Goal: Task Accomplishment & Management: Manage account settings

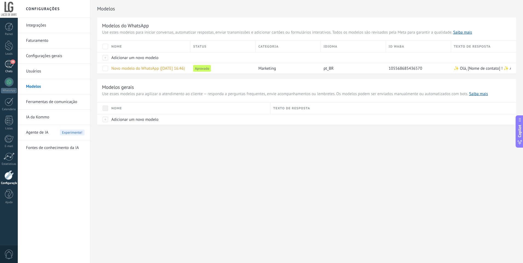
click at [8, 65] on div "36" at bounding box center [9, 64] width 9 height 8
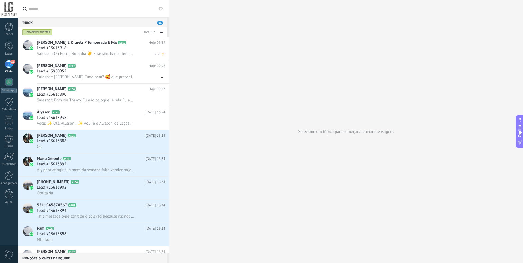
click at [93, 51] on div "Lead #13613916" at bounding box center [101, 47] width 128 height 5
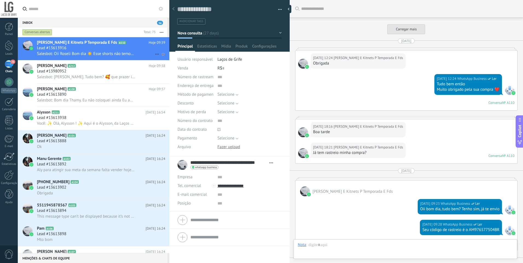
scroll to position [1089, 0]
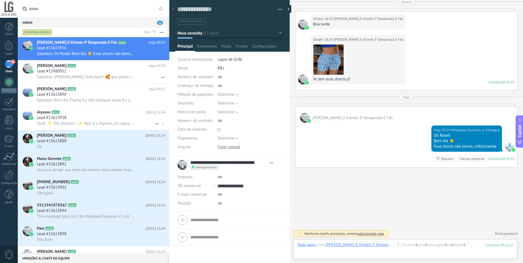
click at [87, 117] on div "Lead #13613938" at bounding box center [101, 117] width 128 height 5
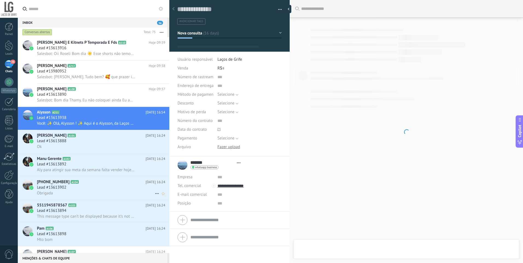
type textarea "**********"
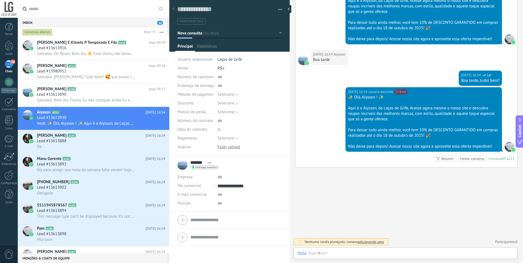
scroll to position [8, 0]
click at [378, 254] on div at bounding box center [405, 259] width 215 height 16
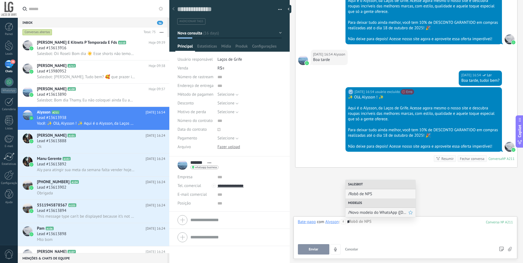
click at [373, 213] on span "/Novo modelo do WhatsApp (11.10.2025 16:46)" at bounding box center [378, 212] width 60 height 5
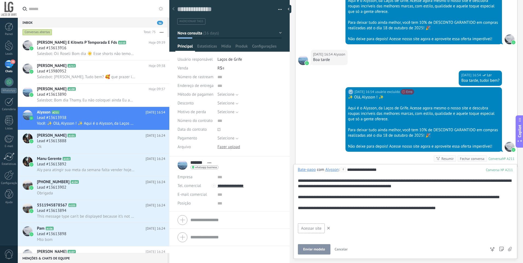
click at [316, 248] on span "Enviar modelo" at bounding box center [314, 250] width 22 height 4
click at [320, 250] on span "Enviar modelo" at bounding box center [314, 250] width 22 height 4
click at [344, 249] on span "Cancelar" at bounding box center [341, 249] width 13 height 5
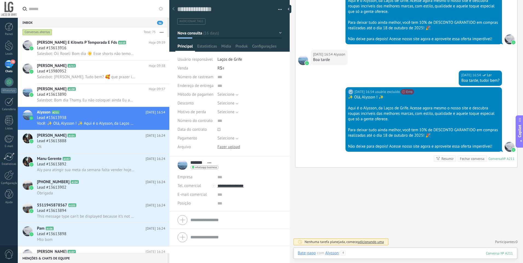
click at [359, 255] on div at bounding box center [405, 259] width 215 height 16
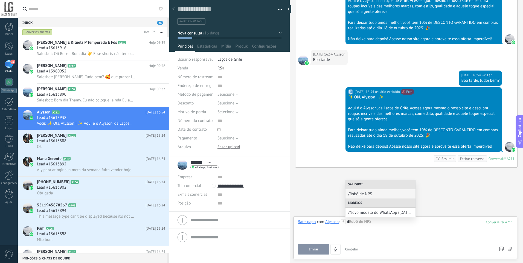
click at [393, 210] on span "/Novo modelo do WhatsApp (11.10.2025 16:46)" at bounding box center [380, 212] width 65 height 5
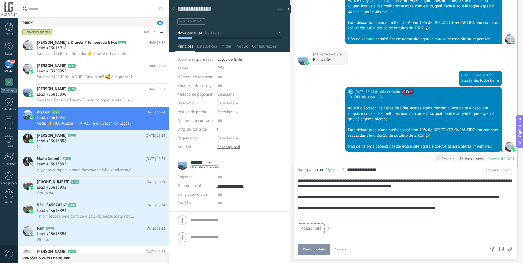
click at [322, 250] on span "Enviar modelo" at bounding box center [314, 250] width 22 height 4
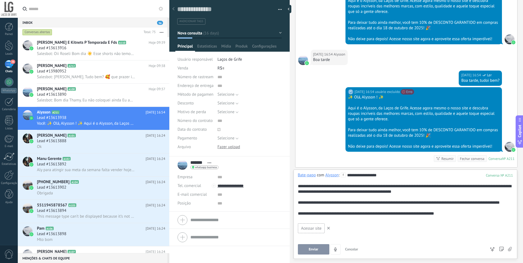
click at [319, 252] on button "Enviar" at bounding box center [313, 249] width 31 height 10
click at [329, 229] on use at bounding box center [328, 228] width 3 height 3
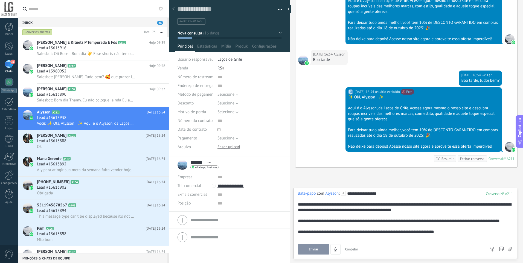
click at [318, 248] on span "Enviar" at bounding box center [314, 250] width 10 height 4
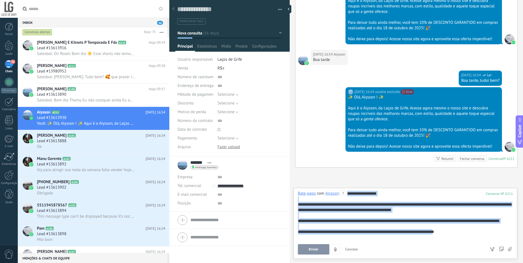
drag, startPoint x: 449, startPoint y: 239, endPoint x: 261, endPoint y: 186, distance: 196.1
click at [261, 186] on div "Salvar e criar Imprimir Gerenciar tags" at bounding box center [346, 131] width 354 height 263
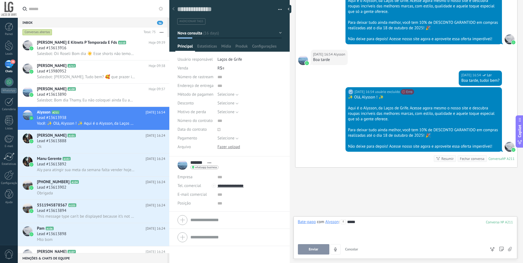
click at [310, 254] on button "Enviar" at bounding box center [313, 249] width 31 height 10
drag, startPoint x: 370, startPoint y: 224, endPoint x: 328, endPoint y: 205, distance: 46.0
click at [328, 205] on div "Buscar Carregar mais 26/09/2025 26/09/2025 14:20 Robô Lead criado: Lead #136139…" at bounding box center [406, 131] width 233 height 263
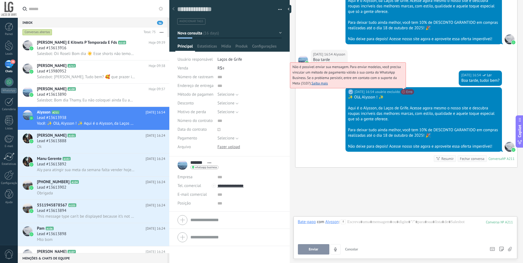
click at [401, 86] on span "Não é possível enviar sua mensagem. Para enviar modelos, você precisa vincular …" at bounding box center [347, 75] width 108 height 21
click at [328, 86] on link "Saiba mais" at bounding box center [320, 83] width 16 height 5
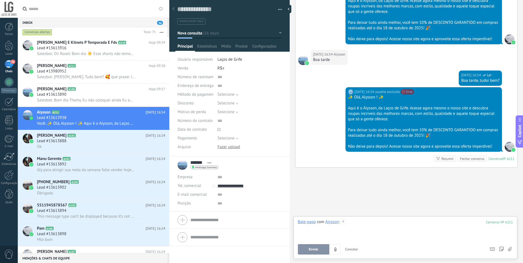
click at [353, 222] on div at bounding box center [405, 229] width 215 height 21
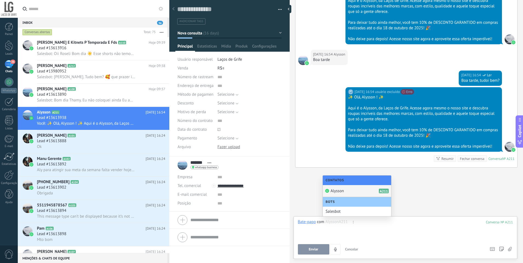
click at [358, 191] on div "Alysson A211" at bounding box center [357, 191] width 68 height 12
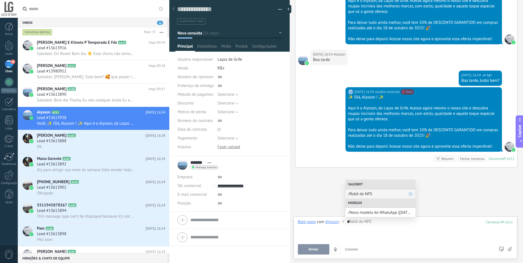
click at [369, 194] on span "/Robô de NPS" at bounding box center [378, 194] width 60 height 5
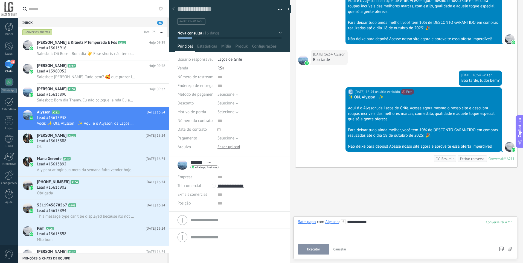
click at [320, 250] on span "Executar" at bounding box center [313, 250] width 13 height 4
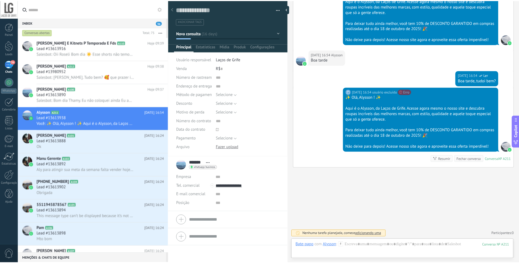
scroll to position [1556, 0]
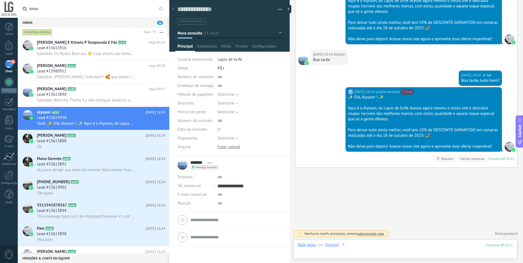
click at [367, 249] on div at bounding box center [405, 250] width 215 height 16
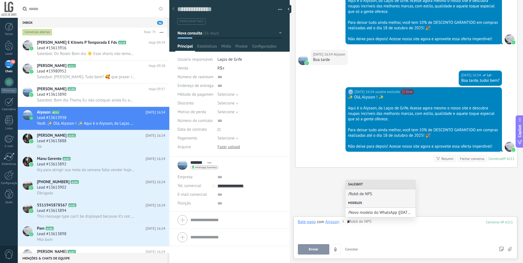
click at [387, 207] on div "Modelos" at bounding box center [381, 203] width 70 height 9
click at [382, 214] on span "/Novo modelo do WhatsApp (11.10.2025 16:46)" at bounding box center [378, 212] width 60 height 5
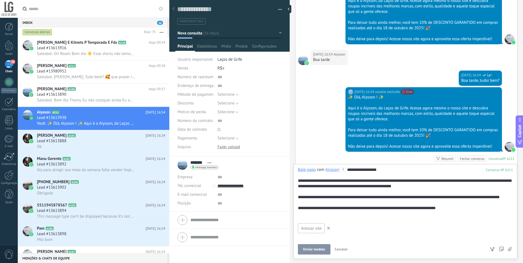
click at [319, 252] on button "Enviar modelo" at bounding box center [314, 249] width 33 height 10
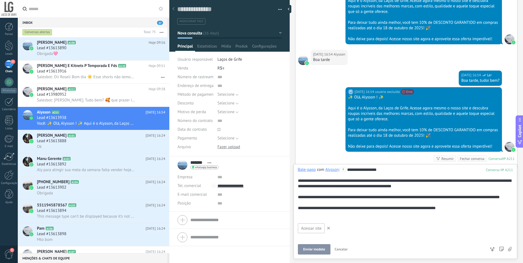
click at [319, 248] on span "Enviar modelo" at bounding box center [314, 250] width 22 height 4
click at [344, 251] on span "Cancelar" at bounding box center [341, 249] width 13 height 5
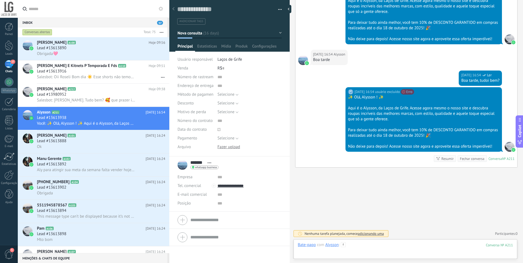
click at [350, 246] on div at bounding box center [405, 250] width 215 height 16
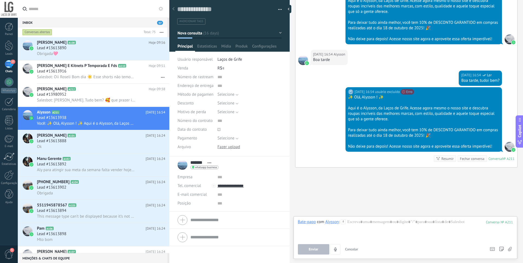
click at [349, 248] on span "Cancelar" at bounding box center [351, 249] width 13 height 5
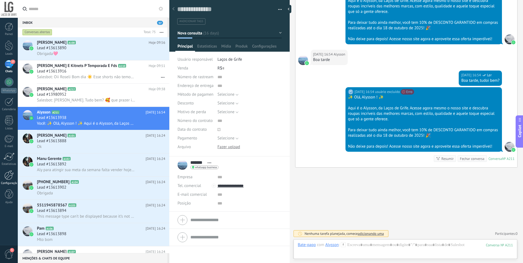
click at [8, 178] on div at bounding box center [8, 175] width 9 height 10
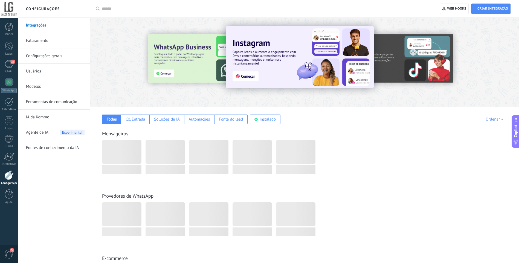
click at [182, 71] on div at bounding box center [171, 61] width 120 height 49
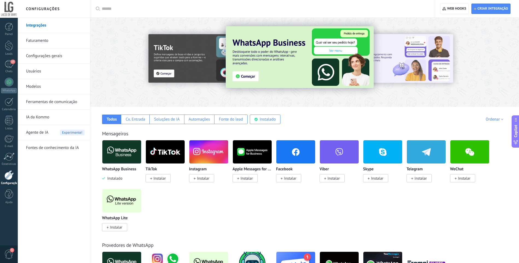
click at [32, 42] on link "Faturamento" at bounding box center [55, 40] width 59 height 15
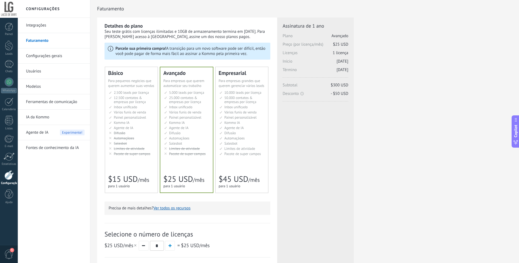
click at [39, 53] on link "Configurações gerais" at bounding box center [55, 55] width 59 height 15
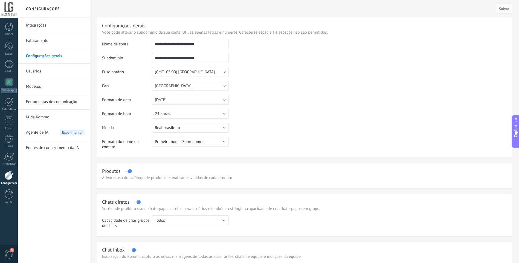
click at [44, 72] on link "Usuários" at bounding box center [55, 71] width 59 height 15
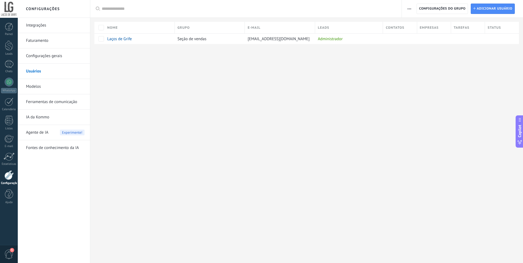
click at [35, 27] on link "Integrações" at bounding box center [55, 25] width 59 height 15
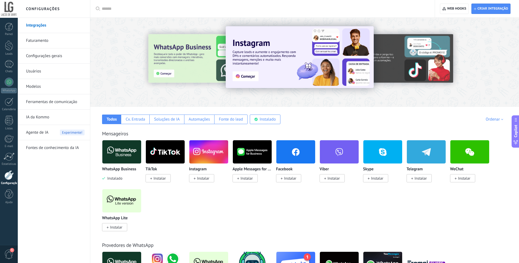
click at [26, 85] on li "Modelos" at bounding box center [54, 86] width 72 height 15
click at [27, 66] on link "Usuários" at bounding box center [55, 71] width 59 height 15
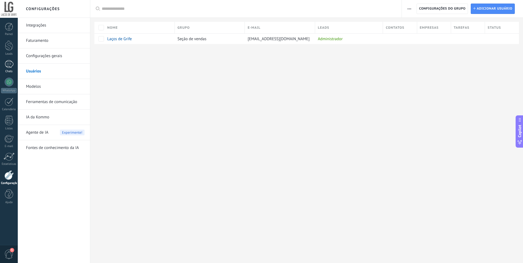
click at [8, 68] on link "Chats" at bounding box center [9, 66] width 18 height 13
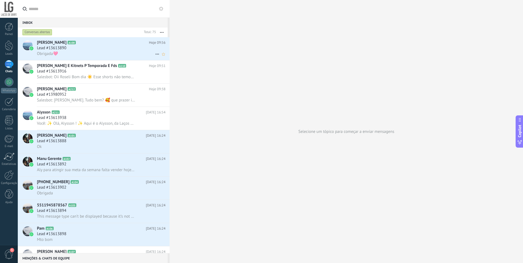
click at [59, 50] on span "Lead #13613890" at bounding box center [52, 47] width 30 height 5
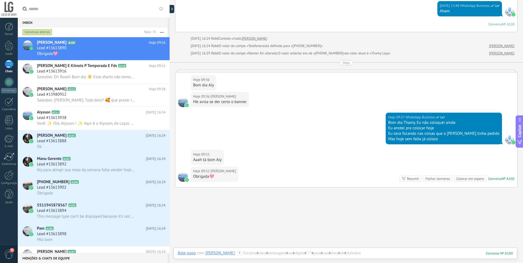
scroll to position [451, 0]
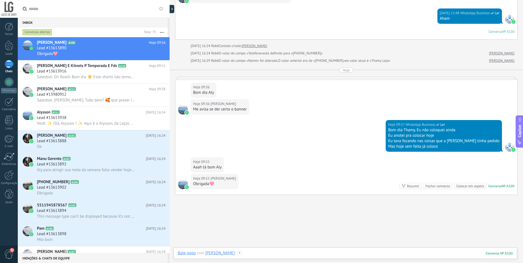
click at [248, 252] on div at bounding box center [345, 259] width 335 height 16
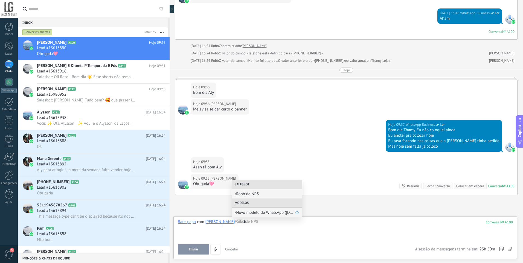
click at [261, 215] on span "/Novo modelo do WhatsApp (11.10.2025 16:46)" at bounding box center [265, 212] width 60 height 5
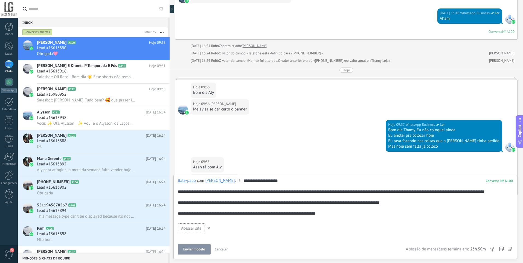
click at [191, 250] on span "Enviar modelo" at bounding box center [194, 250] width 22 height 4
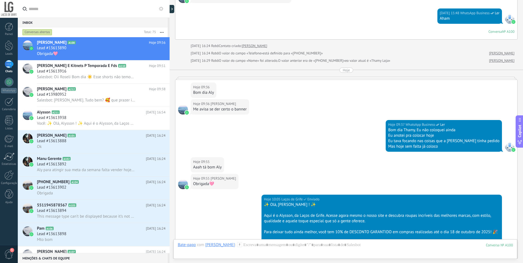
scroll to position [553, 0]
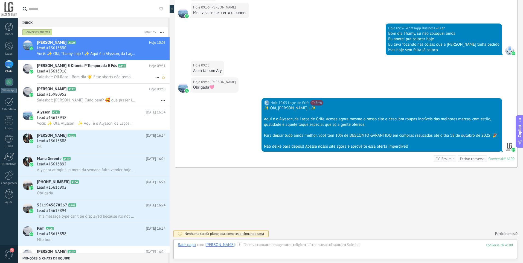
click at [108, 74] on div "Salesbot: Oii Roseli Bom dia ☀️ Esse shorts não temos, infelizmente" at bounding box center [101, 77] width 129 height 6
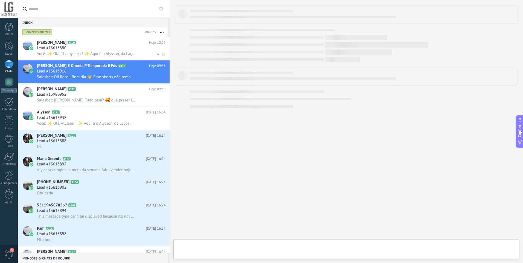
click at [124, 40] on h2 "Thamy Loja A100" at bounding box center [93, 42] width 112 height 5
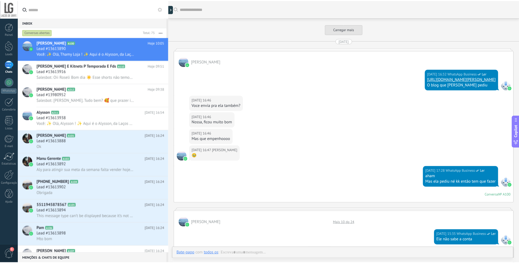
scroll to position [530, 0]
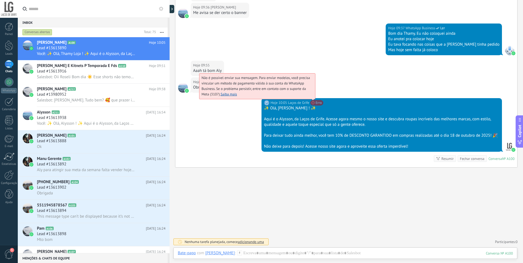
click at [310, 97] on span "Não é possível enviar sua mensagem. Para enviar modelos, você precisa vincular …" at bounding box center [256, 86] width 108 height 21
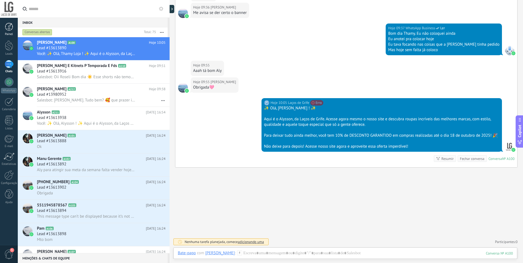
click at [9, 27] on div at bounding box center [9, 27] width 8 height 8
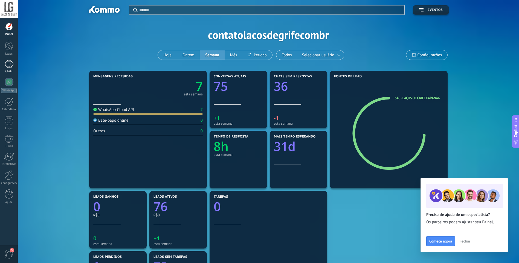
click at [6, 61] on div at bounding box center [9, 64] width 9 height 8
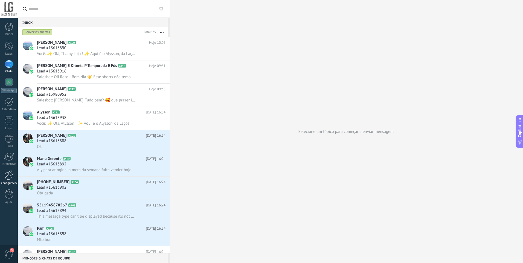
click at [5, 177] on div at bounding box center [8, 175] width 9 height 10
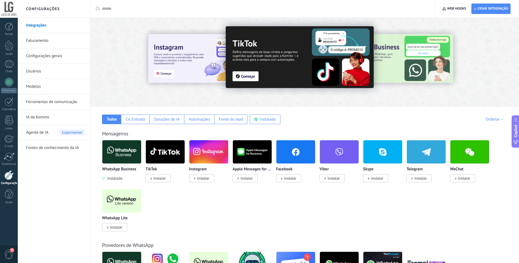
click at [53, 100] on link "Ferramentas de comunicação" at bounding box center [55, 101] width 59 height 15
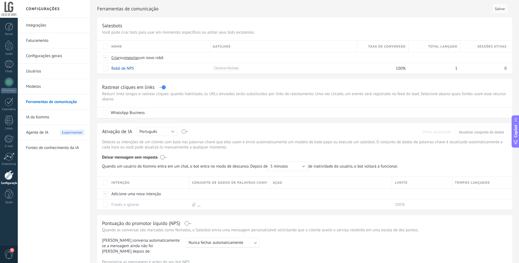
click at [42, 44] on link "Faturamento" at bounding box center [55, 40] width 59 height 15
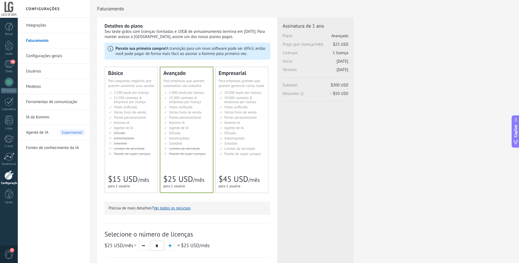
click at [139, 107] on li "Общий inbox Unified inbox Buzón unificado Inbox unificado Inbox terpadu Birleşi…" at bounding box center [132, 107] width 46 height 4
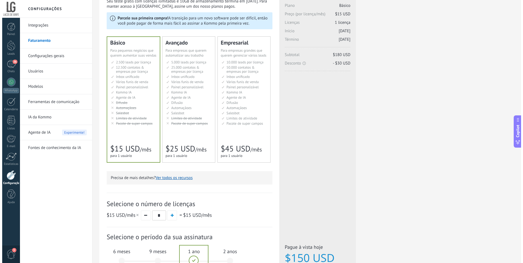
scroll to position [108, 0]
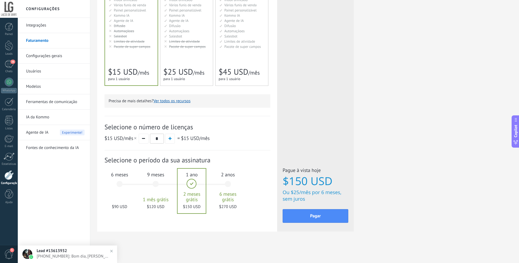
click at [217, 184] on div "2 anos 6 meses grátis $270 USD" at bounding box center [228, 186] width 30 height 39
click at [191, 183] on div "1 ano 2 meses grátis $150 USD" at bounding box center [192, 186] width 30 height 39
click at [144, 139] on span "button" at bounding box center [143, 138] width 3 height 1
click at [168, 138] on button "button" at bounding box center [170, 139] width 10 height 10
click at [141, 138] on button "button" at bounding box center [144, 139] width 10 height 10
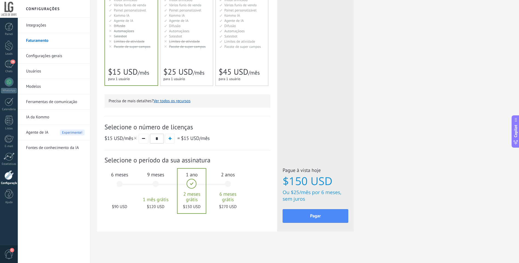
click at [118, 181] on div "6 meses $90 USD" at bounding box center [120, 186] width 30 height 39
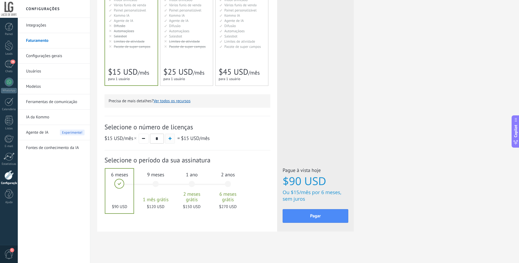
click at [171, 140] on span "button" at bounding box center [170, 138] width 3 height 3
click at [141, 137] on button "button" at bounding box center [144, 139] width 10 height 10
type input "*"
drag, startPoint x: 226, startPoint y: 196, endPoint x: 149, endPoint y: 194, distance: 77.5
click at [149, 194] on div "1 mês 25 $ USD 2 meses 50 $ USD 3 meses 6 meses" at bounding box center [176, 188] width 108 height 44
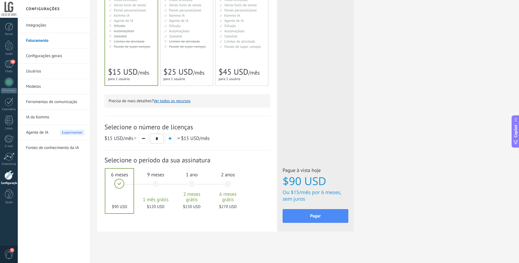
click at [159, 242] on div "Detalhes do plano Seu teste grátis com licenças ilimitadas e 10GB de armazename…" at bounding box center [304, 77] width 415 height 335
click at [313, 216] on span "Pagar" at bounding box center [315, 216] width 11 height 4
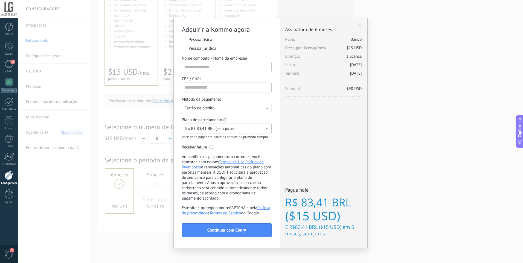
click at [254, 128] on button "6 x R$ 83,41 BRL (sem juros)" at bounding box center [227, 129] width 90 height 10
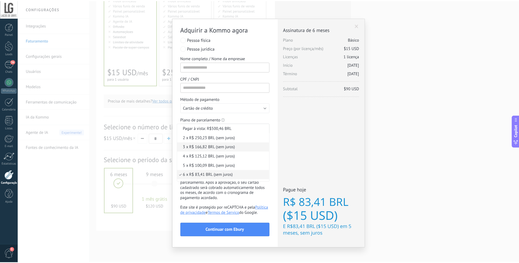
scroll to position [23, 0]
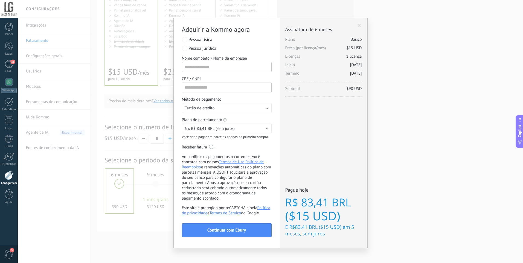
click at [289, 150] on div "Licenças adicionais Plano Básico Preço (por licença/mês) $15 USD Novas licenças…" at bounding box center [324, 133] width 88 height 230
click at [127, 100] on div "Adquirir a Kommo agora stripe PayPal Individual Payment by Payze PaySystem Paym…" at bounding box center [270, 131] width 505 height 263
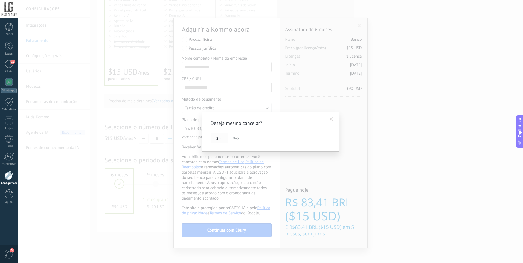
click at [213, 141] on button "Sim" at bounding box center [220, 138] width 18 height 10
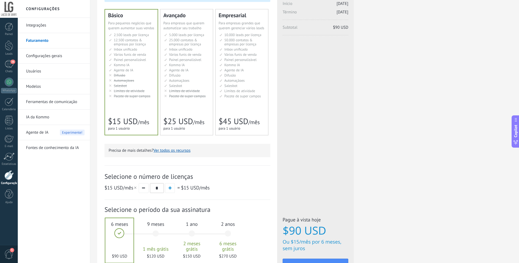
scroll to position [0, 0]
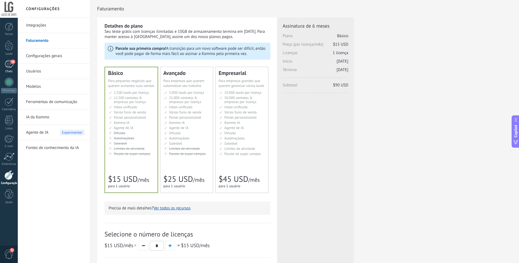
click at [12, 68] on div "36" at bounding box center [9, 64] width 9 height 8
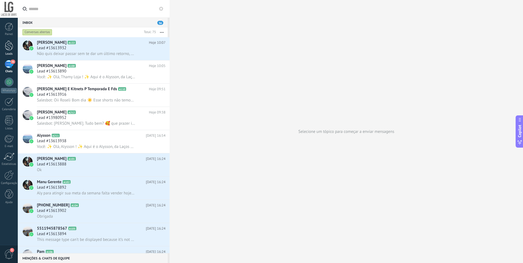
click at [9, 47] on div at bounding box center [9, 46] width 8 height 10
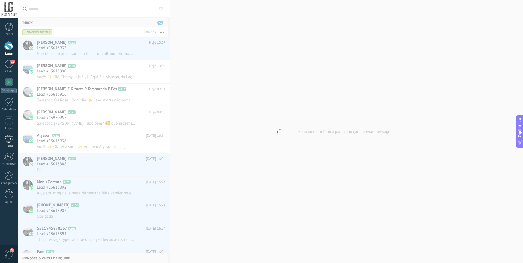
click at [10, 136] on div at bounding box center [8, 139] width 9 height 8
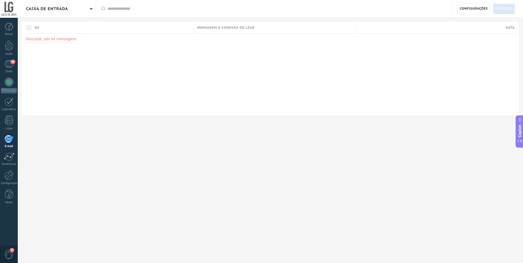
click at [9, 254] on span "5" at bounding box center [8, 255] width 9 height 10
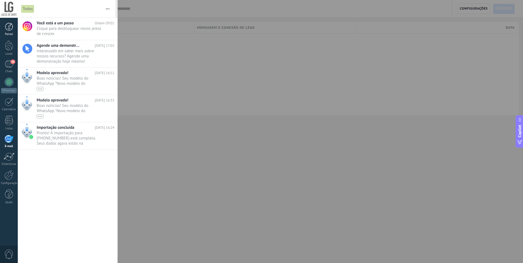
click at [5, 30] on div at bounding box center [9, 27] width 8 height 8
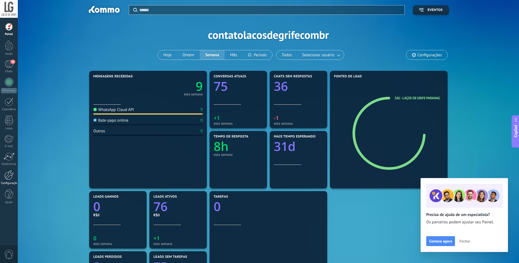
click at [10, 177] on div at bounding box center [8, 175] width 9 height 10
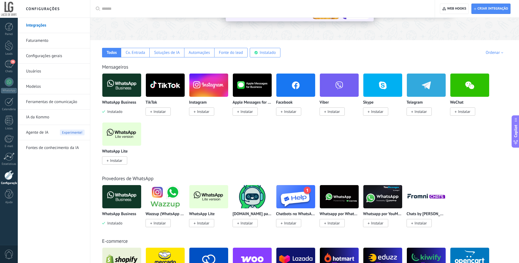
scroll to position [137, 0]
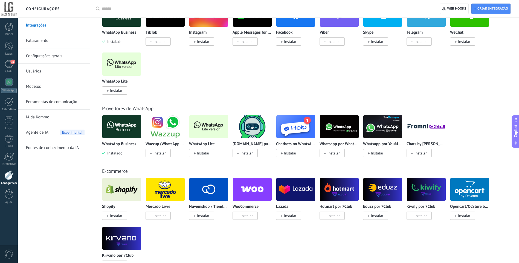
click at [50, 57] on link "Configurações gerais" at bounding box center [55, 55] width 59 height 15
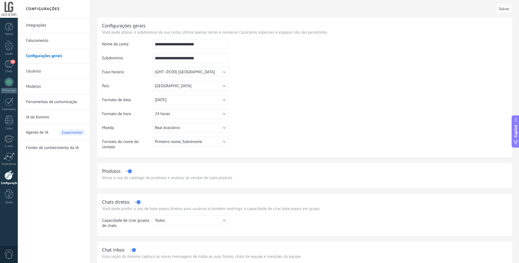
click at [62, 104] on link "Ferramentas de comunicação" at bounding box center [55, 101] width 59 height 15
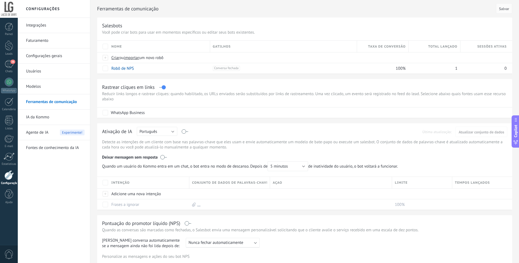
click at [35, 27] on link "Integrações" at bounding box center [55, 25] width 59 height 15
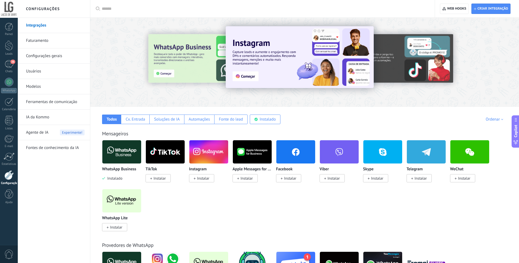
click at [188, 60] on div at bounding box center [171, 61] width 120 height 49
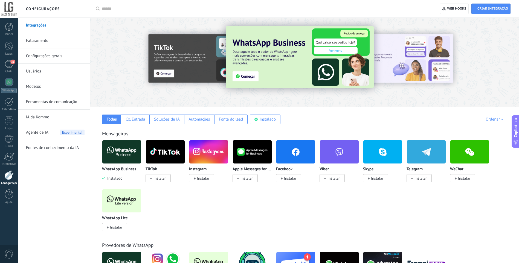
click at [273, 62] on img at bounding box center [300, 57] width 148 height 62
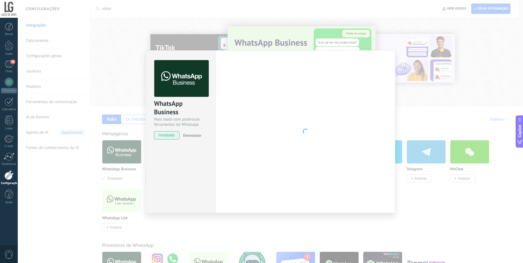
click at [190, 134] on span "Desinstalar" at bounding box center [192, 135] width 18 height 5
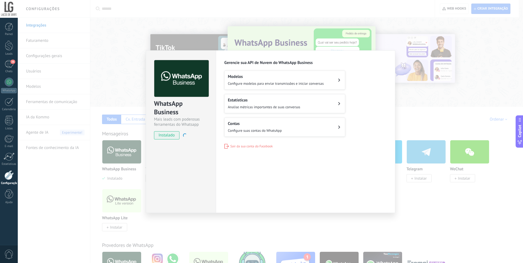
click at [275, 128] on div "Contas Configure suas contas do WhatsApp" at bounding box center [255, 127] width 54 height 12
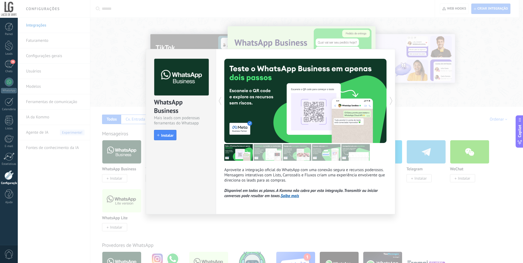
click at [428, 131] on div "WhatsApp Business Mais leads com poderosas ferramentas do Whatsapp install Inst…" at bounding box center [270, 131] width 505 height 263
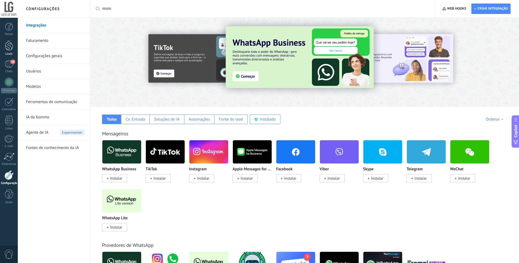
click at [7, 50] on div at bounding box center [9, 46] width 8 height 10
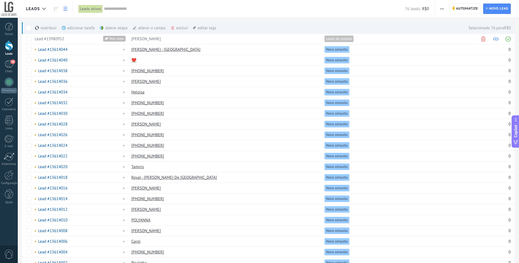
click at [25, 25] on div "reatribuir mais adicionar tarefa mais alterar etapa mais alterar o campo mais e…" at bounding box center [119, 28] width 195 height 12
click at [29, 27] on span at bounding box center [28, 27] width 5 height 5
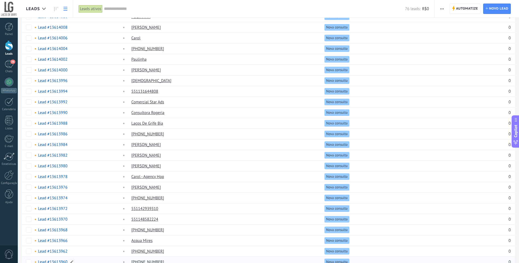
scroll to position [185, 0]
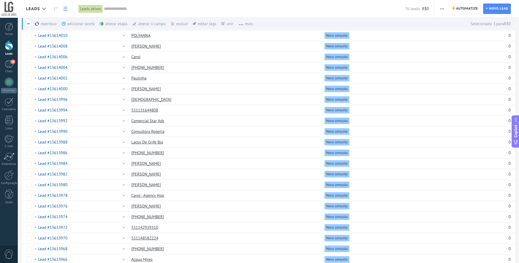
click at [247, 24] on span "mais" at bounding box center [243, 24] width 20 height 11
click at [249, 27] on span "mais" at bounding box center [243, 24] width 20 height 11
click at [453, 5] on span "Automatize Automatize" at bounding box center [465, 9] width 31 height 10
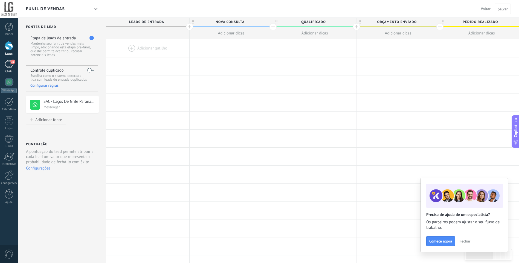
click at [10, 63] on div "36" at bounding box center [9, 64] width 9 height 8
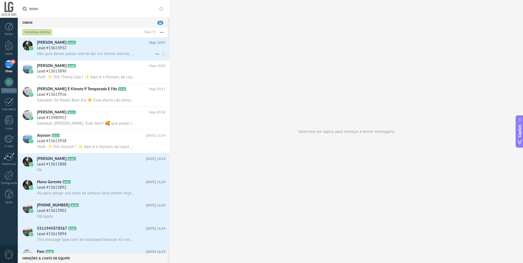
click at [106, 58] on div "Natalia Oliveira A122 Hoje 10:07 Lead #13613932 Não quis deixar passar sem te d…" at bounding box center [103, 48] width 133 height 23
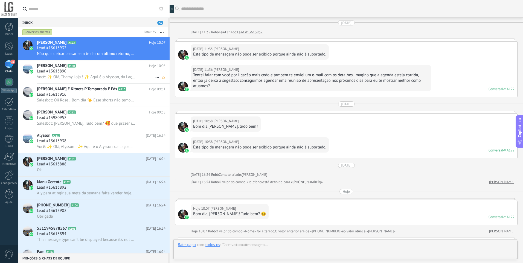
scroll to position [114, 0]
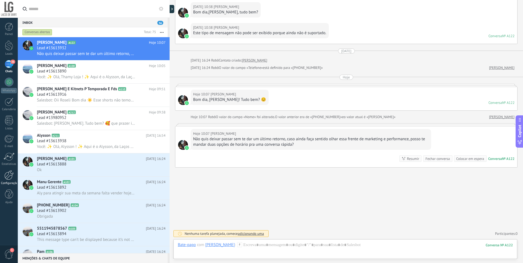
click at [6, 171] on div at bounding box center [8, 175] width 9 height 10
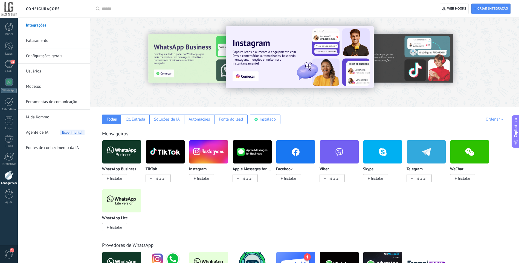
click at [45, 70] on link "Usuários" at bounding box center [55, 71] width 59 height 15
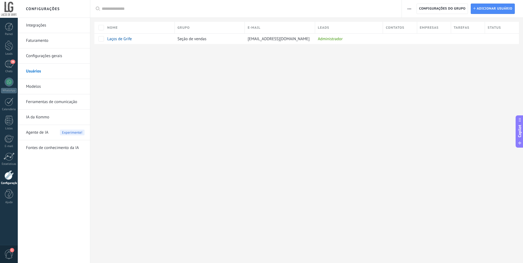
click at [50, 55] on link "Configurações gerais" at bounding box center [55, 55] width 59 height 15
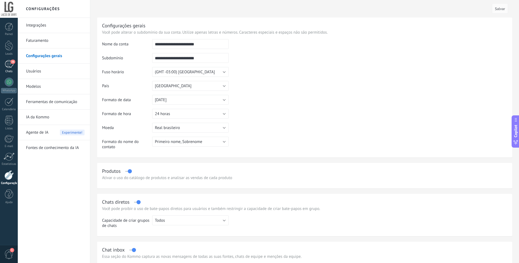
click at [8, 62] on div "36" at bounding box center [9, 64] width 9 height 8
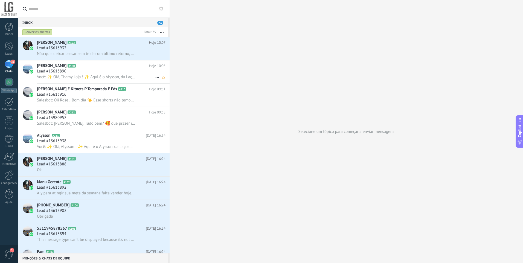
click at [100, 75] on span "Você: ✨ Olá, Thamy Loja ! ✨ Aqui é o Alysson, da Laços de Grife. Acesse agora m…" at bounding box center [86, 76] width 99 height 5
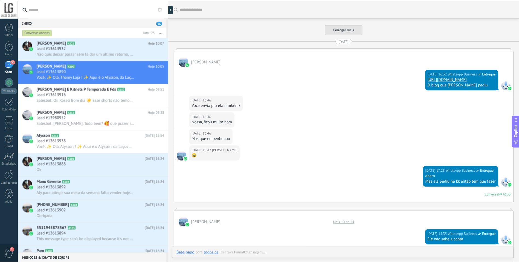
scroll to position [530, 0]
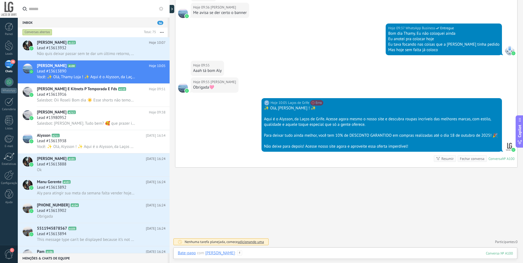
click at [256, 255] on div at bounding box center [345, 259] width 335 height 16
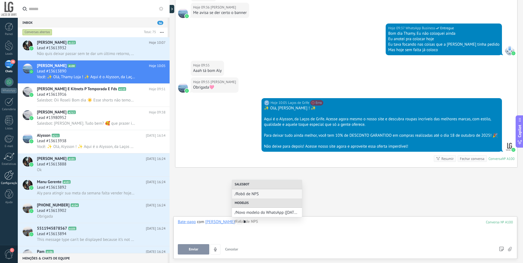
click at [7, 177] on div at bounding box center [8, 175] width 9 height 10
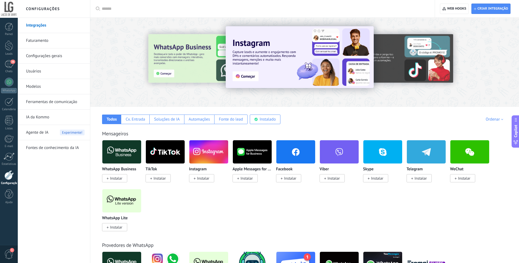
click at [194, 54] on div at bounding box center [171, 61] width 120 height 49
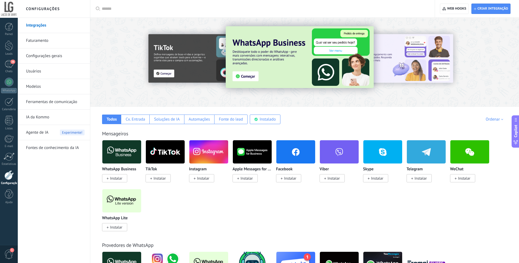
click at [41, 43] on link "Faturamento" at bounding box center [55, 40] width 59 height 15
click at [5, 28] on div at bounding box center [9, 27] width 8 height 8
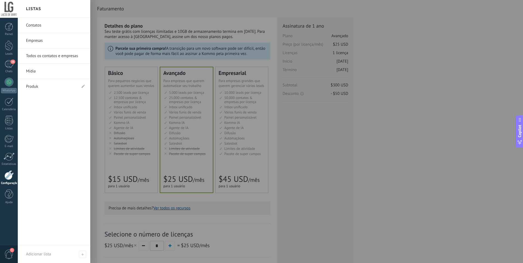
click at [8, 174] on div at bounding box center [8, 175] width 9 height 10
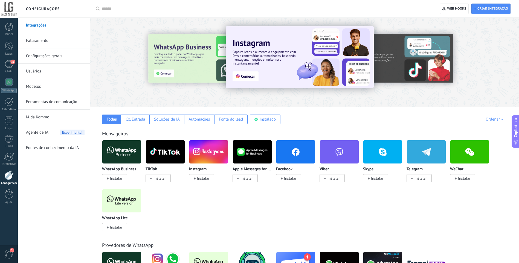
click at [37, 86] on link "Modelos" at bounding box center [55, 86] width 59 height 15
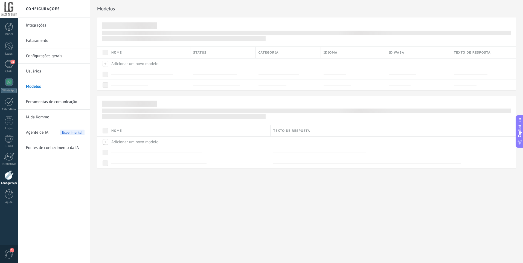
click at [30, 71] on link "Usuários" at bounding box center [55, 71] width 59 height 15
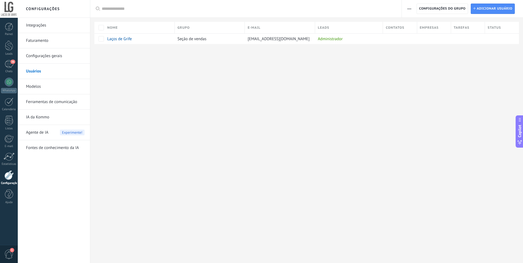
click at [412, 6] on button "button" at bounding box center [410, 9] width 8 height 10
click at [433, 74] on div "Configurações Integrações Faturamento Configurações gerais Usuários Modelos Fer…" at bounding box center [270, 131] width 505 height 263
click at [44, 51] on link "Configurações gerais" at bounding box center [55, 55] width 59 height 15
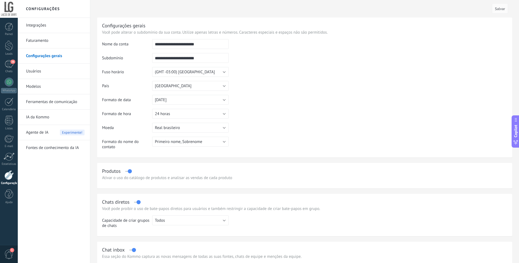
click at [35, 38] on link "Faturamento" at bounding box center [55, 40] width 59 height 15
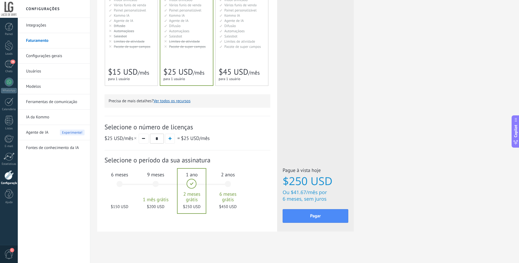
click at [36, 27] on link "Integrações" at bounding box center [55, 25] width 59 height 15
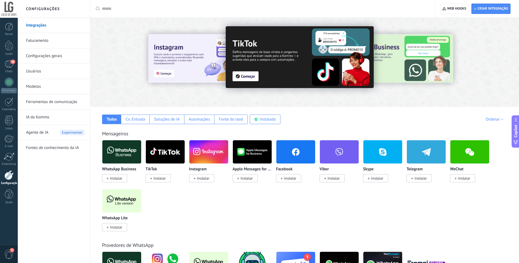
click at [27, 74] on link "Usuários" at bounding box center [55, 71] width 59 height 15
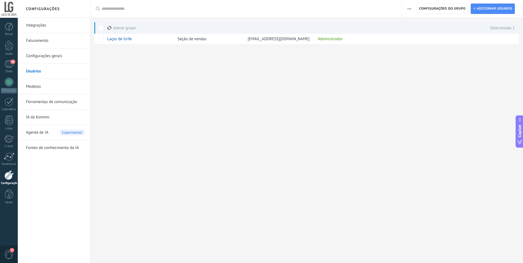
click at [409, 8] on icon "button" at bounding box center [410, 8] width 4 height 1
click at [430, 60] on div at bounding box center [306, 53] width 433 height 18
click at [9, 27] on div at bounding box center [9, 27] width 8 height 8
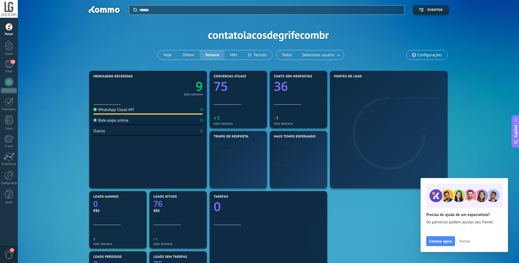
click at [9, 7] on div at bounding box center [9, 9] width 18 height 18
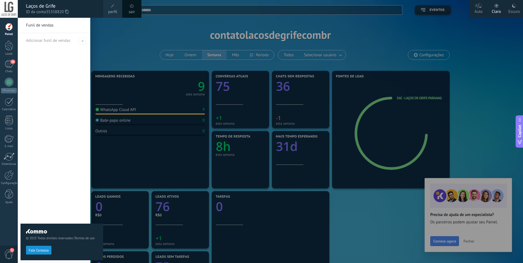
click at [115, 9] on span at bounding box center [113, 6] width 6 height 6
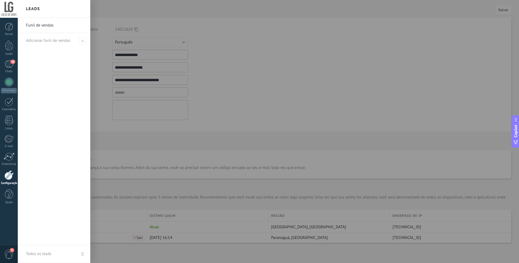
click at [251, 105] on div at bounding box center [277, 131] width 519 height 263
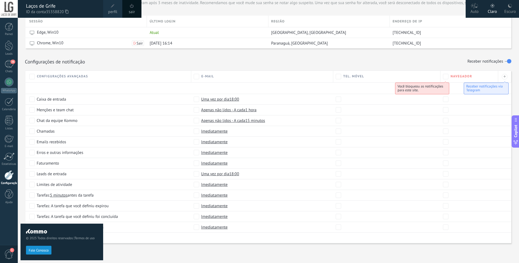
scroll to position [195, 0]
click at [109, 251] on div "**********" at bounding box center [268, 42] width 501 height 441
click at [5, 82] on div at bounding box center [9, 82] width 9 height 9
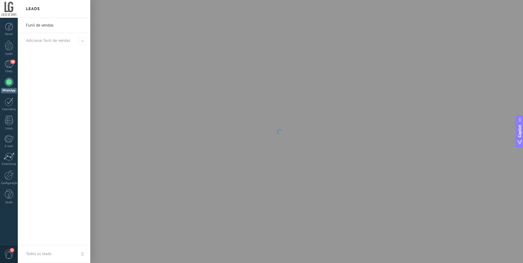
click at [8, 9] on div at bounding box center [9, 9] width 18 height 18
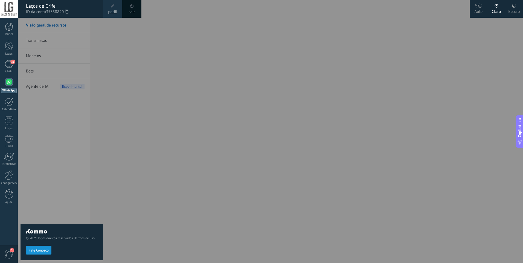
click at [45, 252] on span "Fale Conosco" at bounding box center [39, 251] width 20 height 4
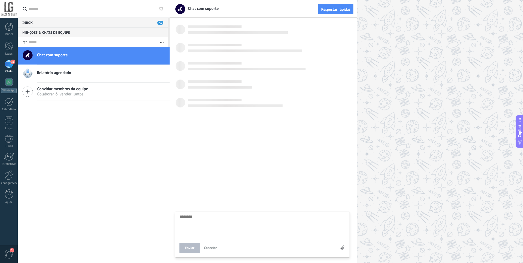
scroll to position [5, 0]
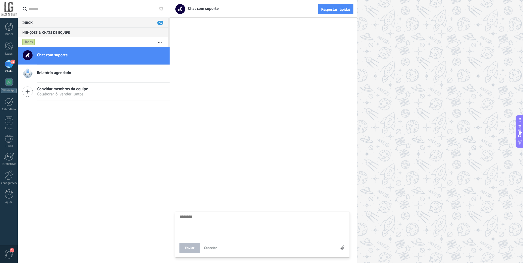
click at [211, 229] on textarea at bounding box center [263, 226] width 166 height 22
type textarea "*"
type textarea "**"
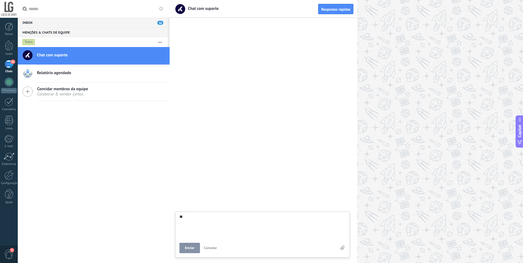
type textarea "***"
type textarea "****"
type textarea "*****"
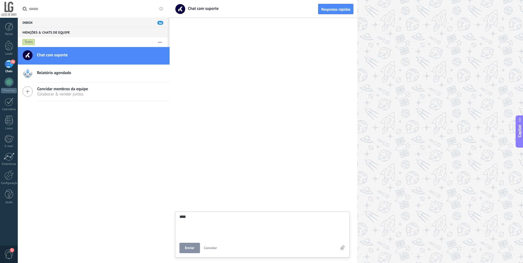
type textarea "*****"
type textarea "*******"
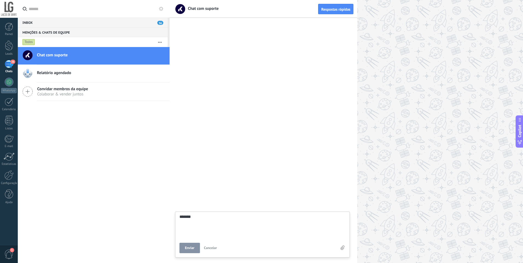
type textarea "********"
type textarea "*********"
type textarea "**********"
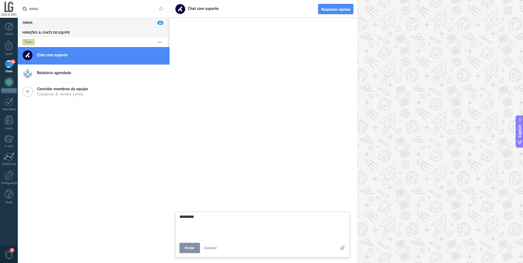
type textarea "**********"
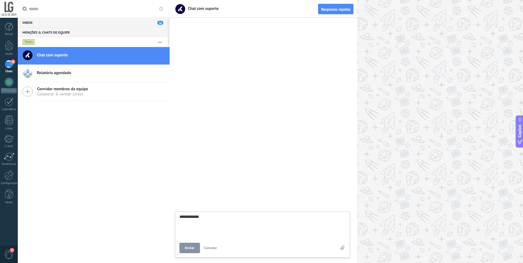
type textarea "***** *******"
type textarea "**********"
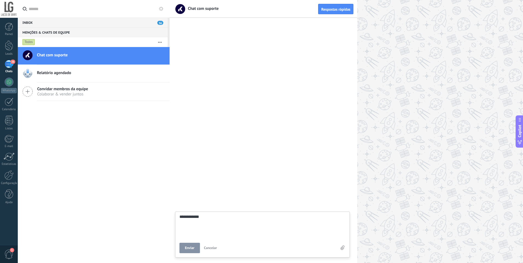
type textarea "**********"
click at [193, 244] on button "Enviar" at bounding box center [190, 248] width 21 height 10
type textarea "********"
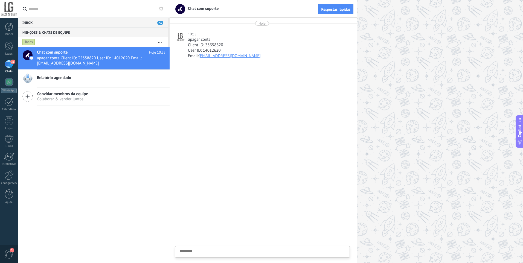
click at [159, 10] on icon at bounding box center [161, 9] width 4 height 4
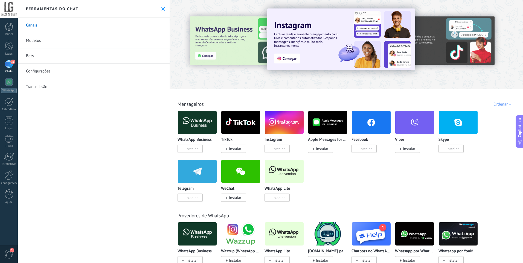
click at [34, 71] on link "Configurações" at bounding box center [94, 71] width 152 height 15
